Goal: Transaction & Acquisition: Purchase product/service

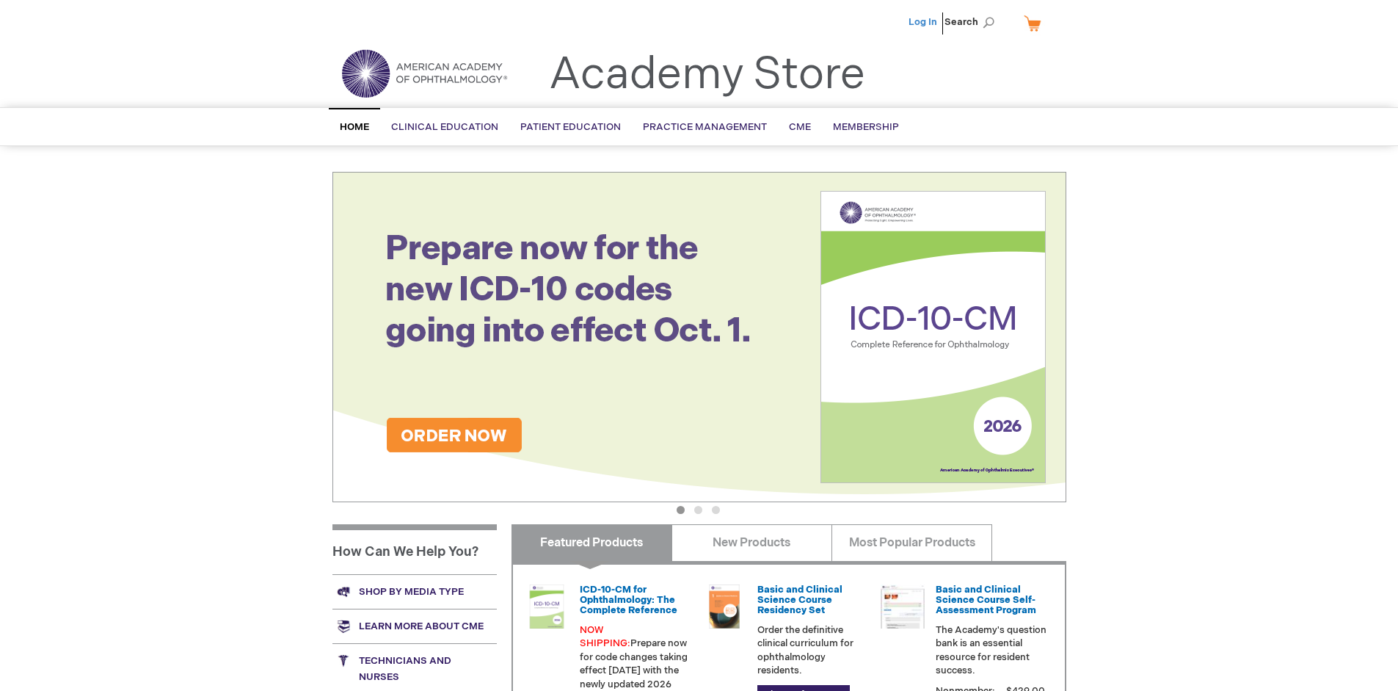
click at [924, 22] on link "Log In" at bounding box center [923, 22] width 29 height 12
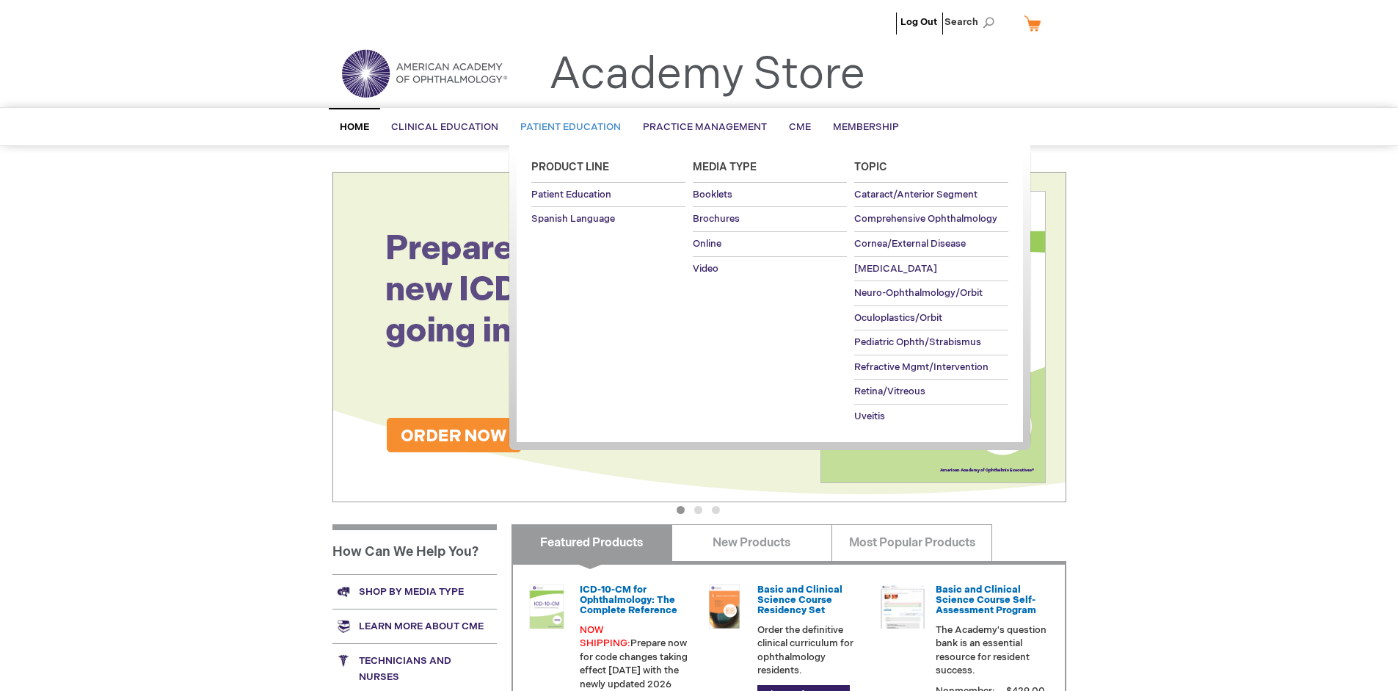
click at [567, 127] on span "Patient Education" at bounding box center [570, 127] width 101 height 12
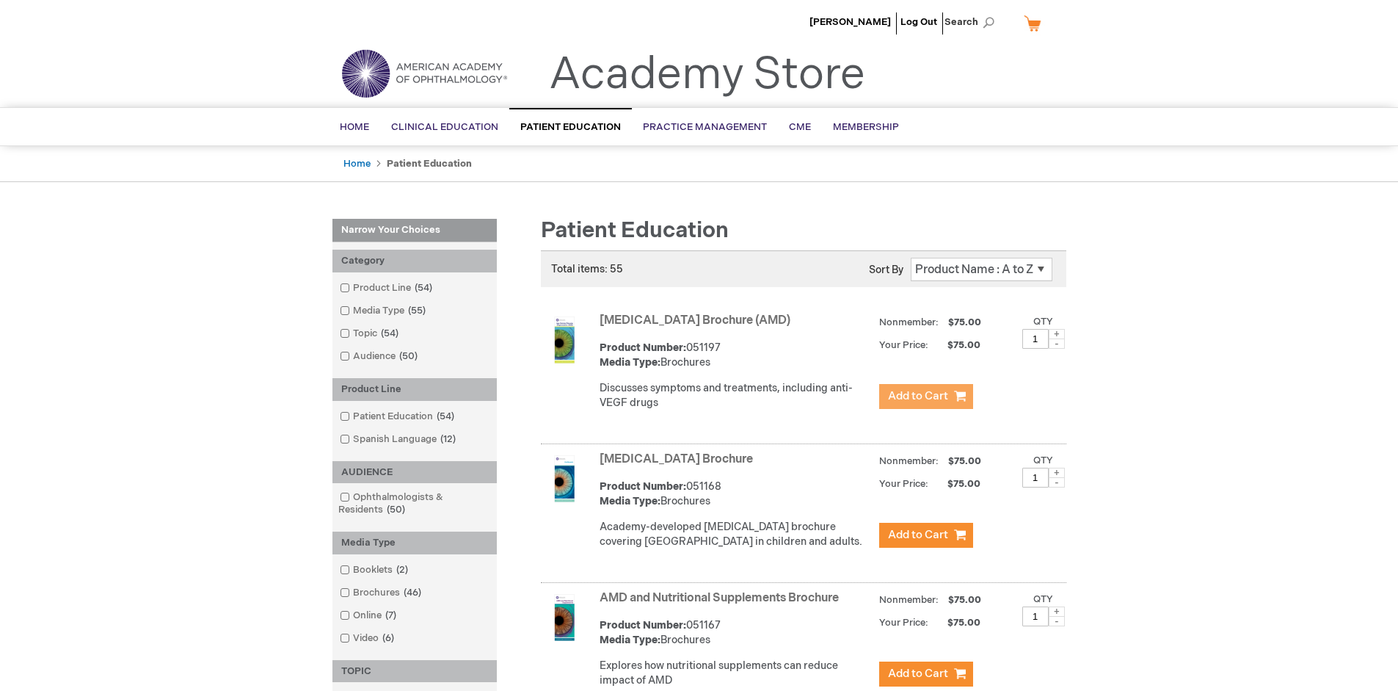
click at [926, 396] on span "Add to Cart" at bounding box center [918, 396] width 60 height 14
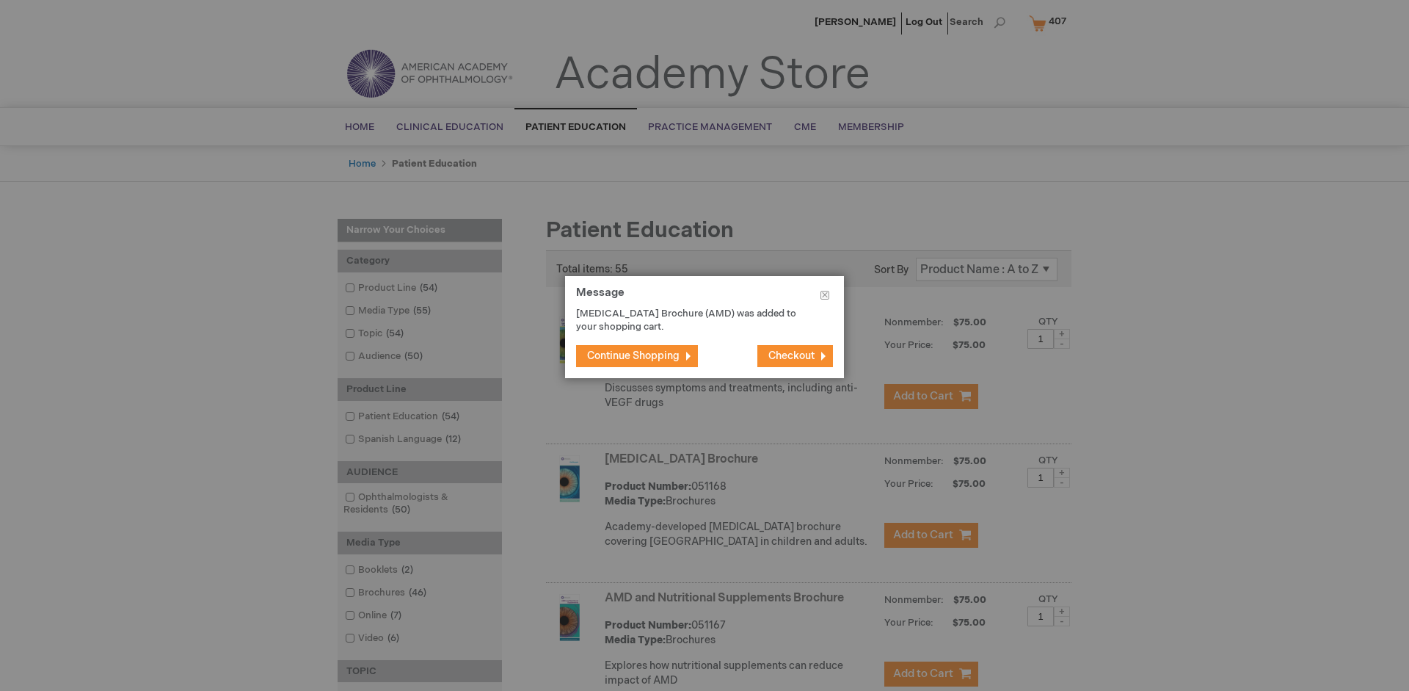
click at [634, 355] on span "Continue Shopping" at bounding box center [633, 355] width 92 height 12
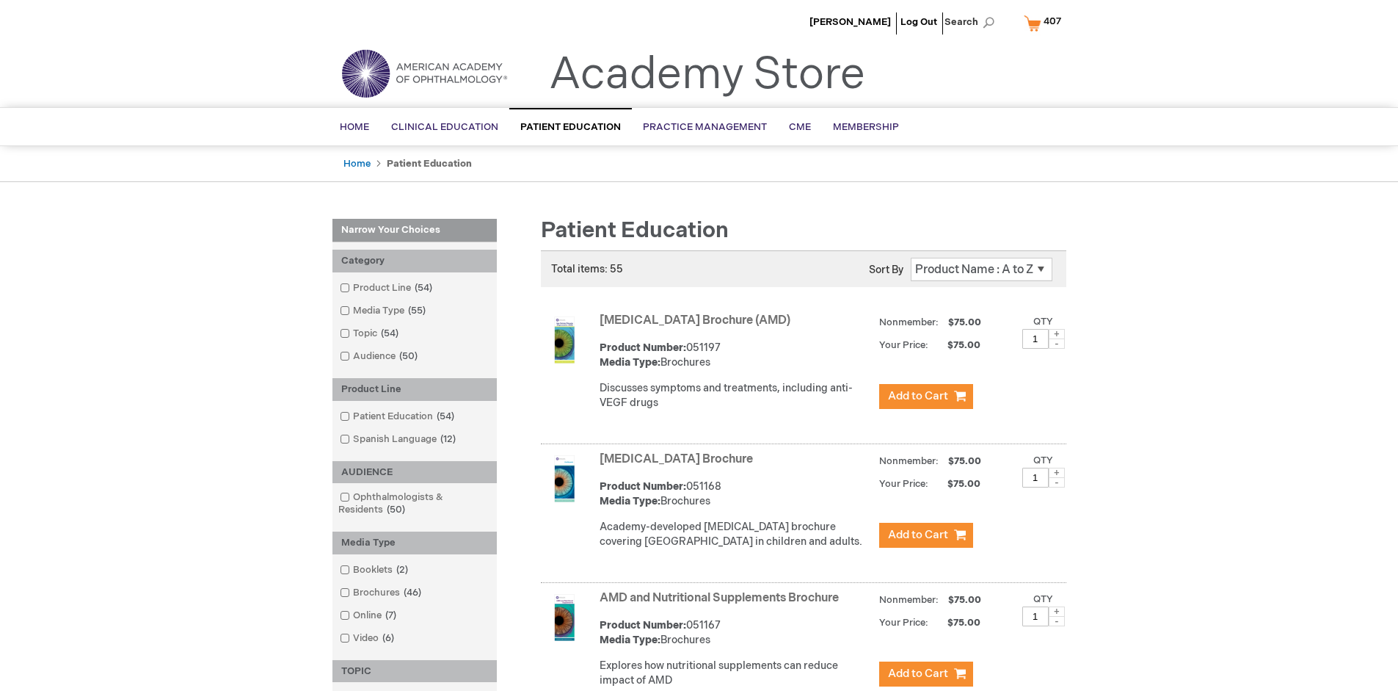
click at [722, 605] on link "AMD and Nutritional Supplements Brochure" at bounding box center [719, 598] width 239 height 14
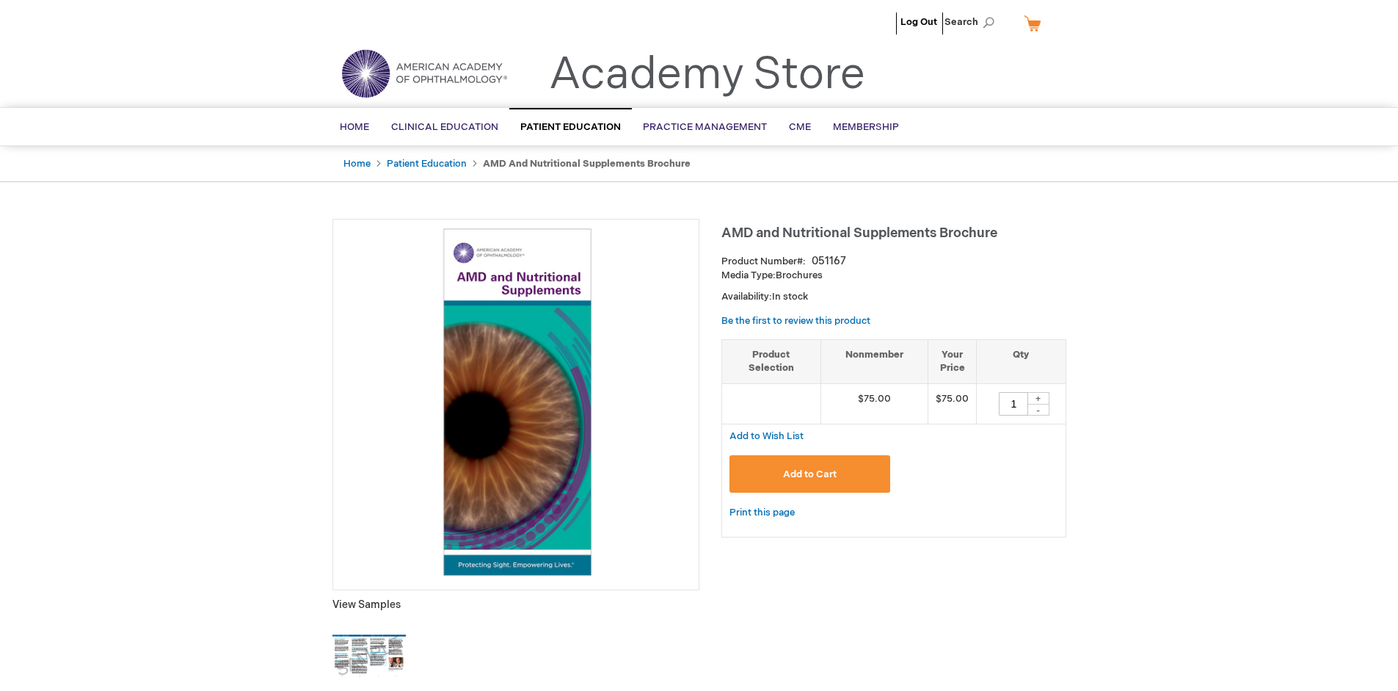
type input "1"
click at [810, 473] on span "Add to Cart" at bounding box center [810, 474] width 54 height 12
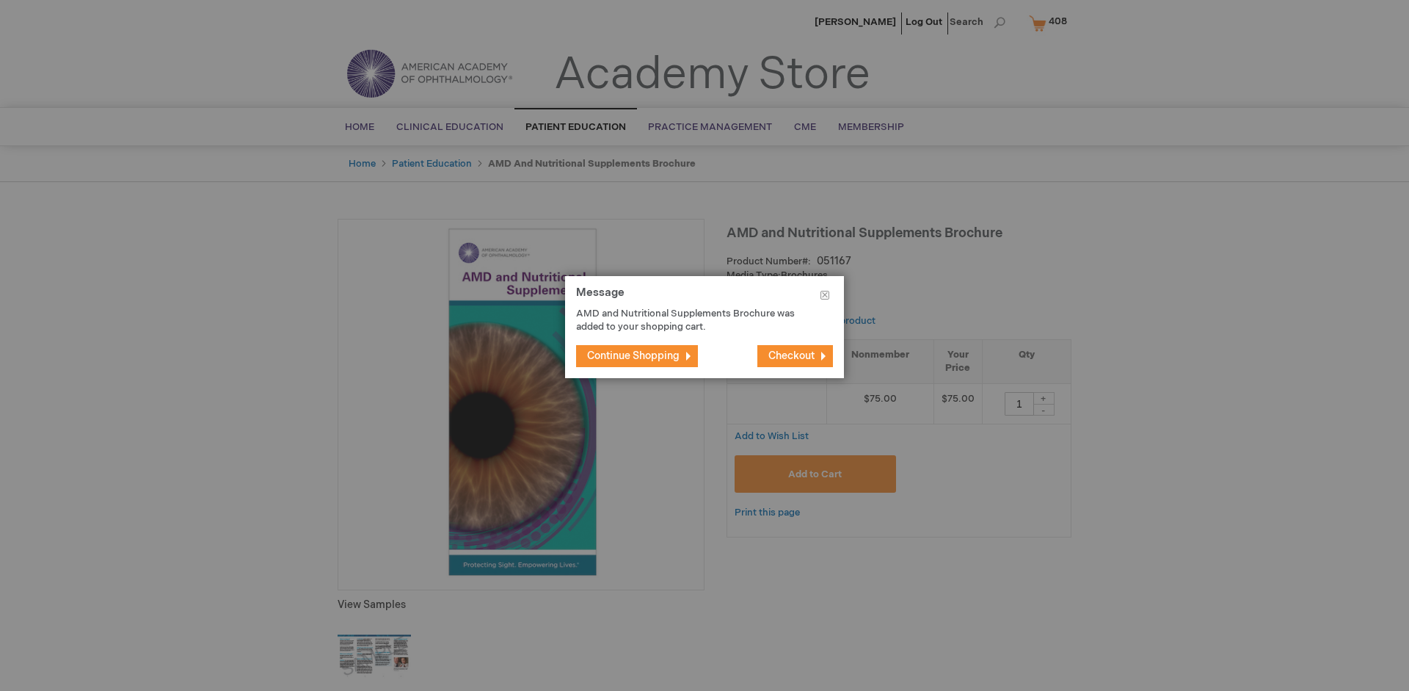
click at [634, 355] on span "Continue Shopping" at bounding box center [633, 355] width 92 height 12
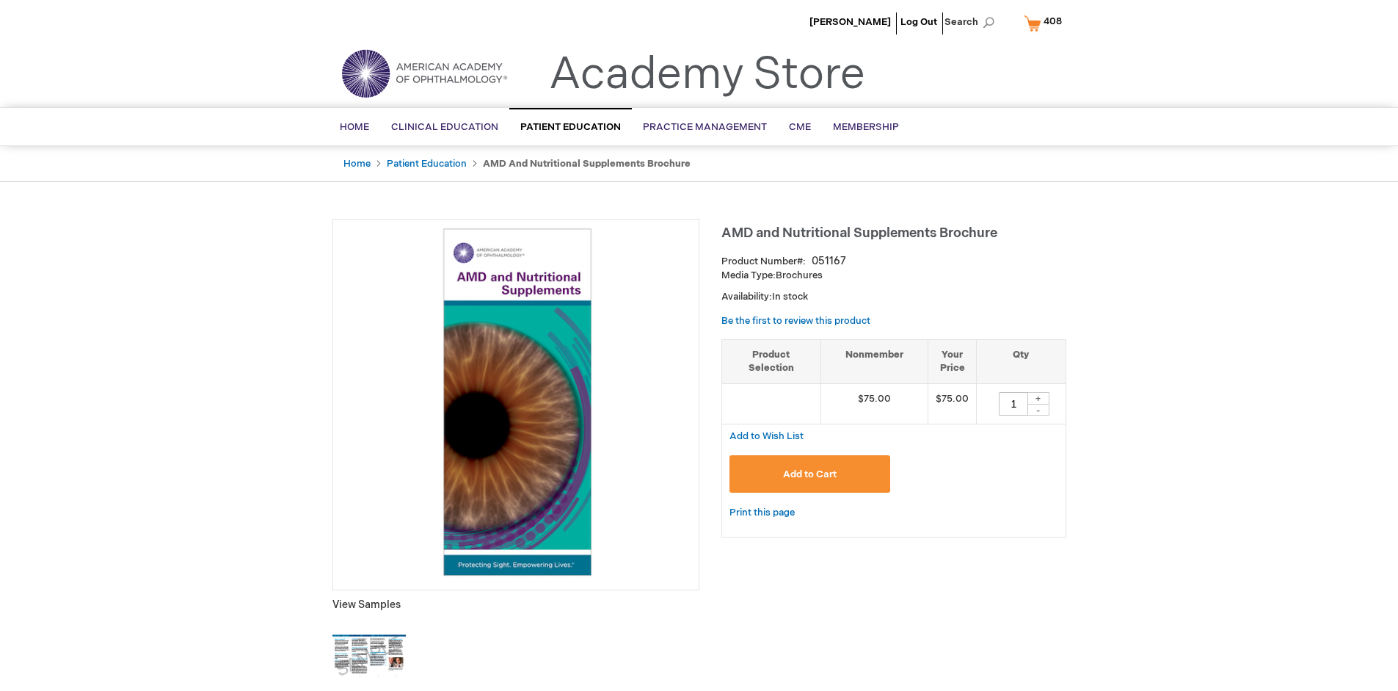
click at [1046, 23] on span "408" at bounding box center [1053, 21] width 18 height 12
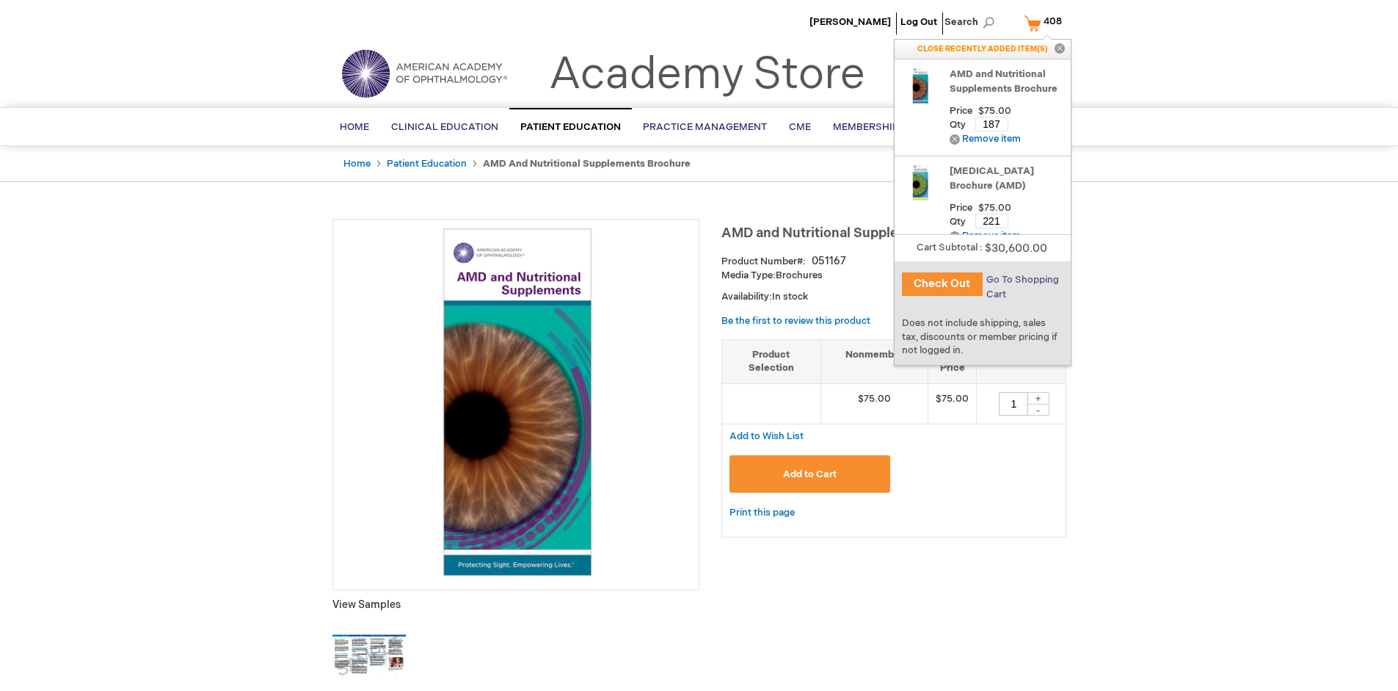
click at [1022, 280] on span "Go To Shopping Cart" at bounding box center [1023, 287] width 73 height 26
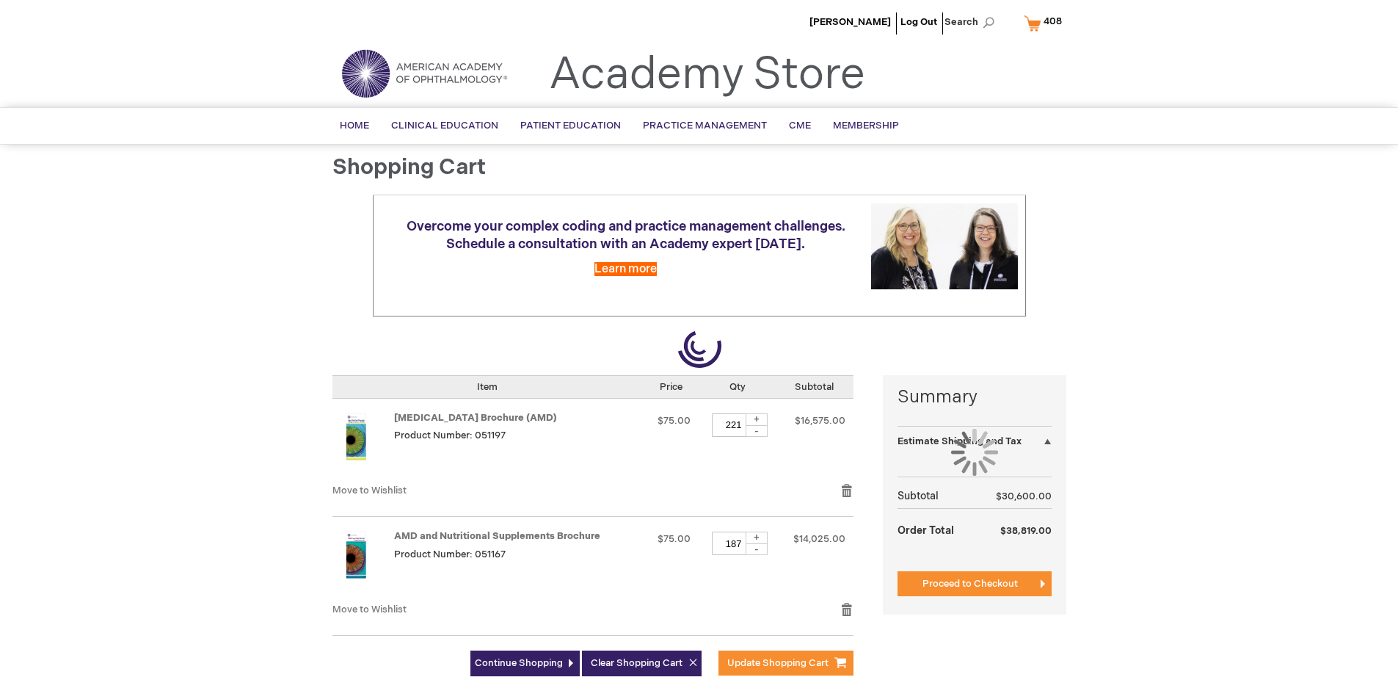
select select "US"
select select "41"
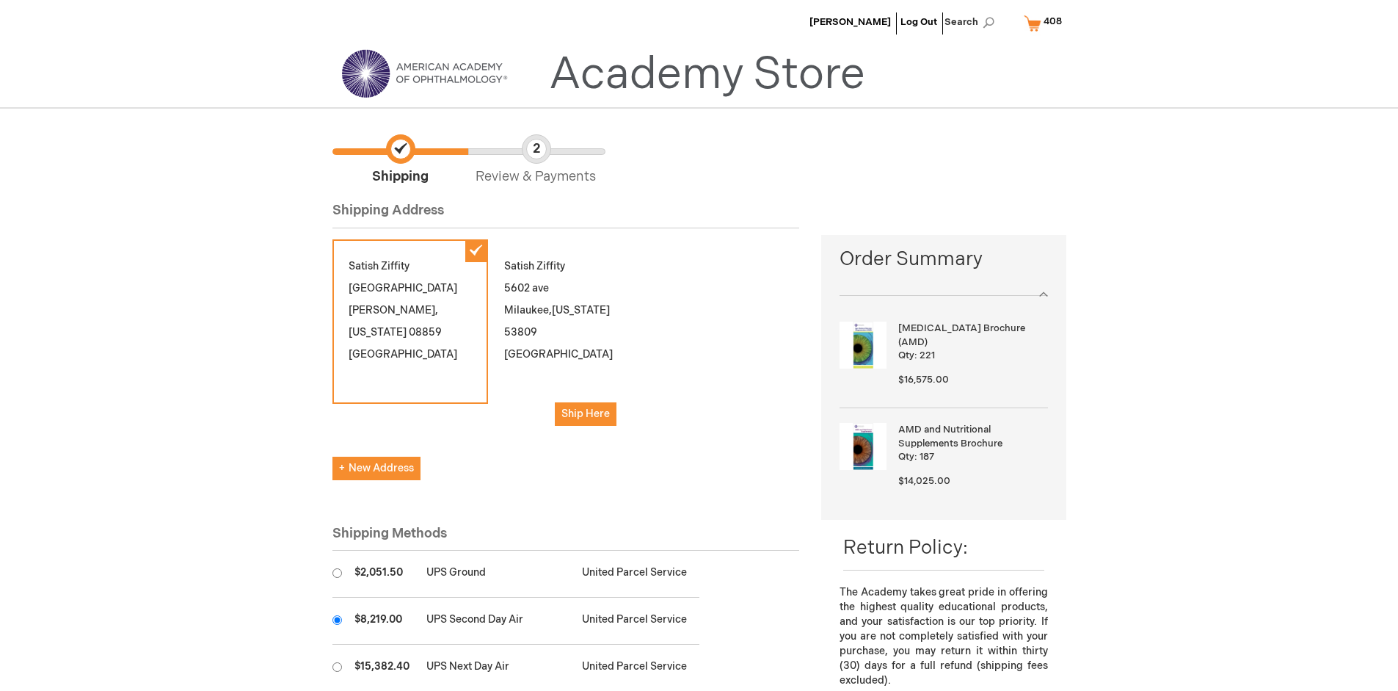
click at [337, 620] on input "radio" at bounding box center [338, 620] width 10 height 10
